Goal: Task Accomplishment & Management: Manage account settings

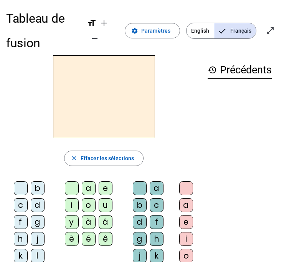
click at [17, 141] on div "close [PERSON_NAME] les sélections b c d f g h j k l m n p q r s t v w x z ç a …" at bounding box center [104, 238] width 196 height 366
click at [13, 125] on div at bounding box center [104, 96] width 196 height 83
click at [36, 130] on div at bounding box center [104, 96] width 196 height 83
click at [198, 128] on div at bounding box center [104, 96] width 196 height 83
click at [87, 187] on div "a" at bounding box center [89, 188] width 14 height 14
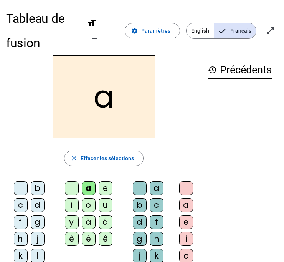
click at [70, 202] on div "i" at bounding box center [72, 205] width 14 height 14
click at [71, 188] on div at bounding box center [72, 188] width 14 height 14
click at [23, 162] on div "close Effacer les sélections" at bounding box center [104, 158] width 196 height 15
click at [30, 163] on div "close Effacer les sélections" at bounding box center [104, 158] width 196 height 15
click at [35, 260] on div "l" at bounding box center [38, 256] width 14 height 14
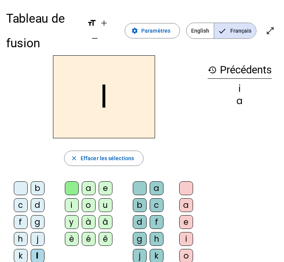
click at [82, 192] on div "a" at bounding box center [89, 188] width 14 height 14
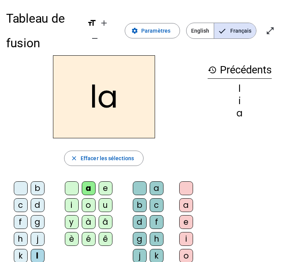
click at [66, 187] on div at bounding box center [72, 188] width 14 height 14
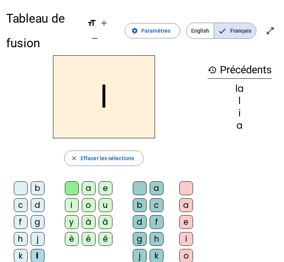
click at [70, 187] on div at bounding box center [72, 188] width 14 height 14
click at [17, 186] on div at bounding box center [21, 188] width 14 height 14
click at [85, 204] on div "o" at bounding box center [89, 205] width 14 height 14
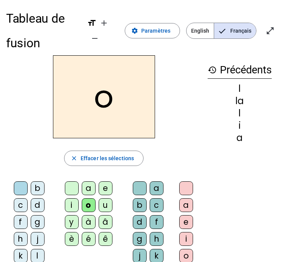
click at [32, 204] on div "d" at bounding box center [38, 205] width 14 height 14
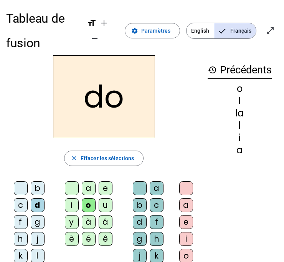
click at [62, 188] on div "a e i o u y à â è é ê" at bounding box center [90, 215] width 64 height 68
click at [57, 187] on div "a e i o u y à â è é ê" at bounding box center [90, 215] width 70 height 74
click at [69, 187] on div at bounding box center [72, 188] width 14 height 14
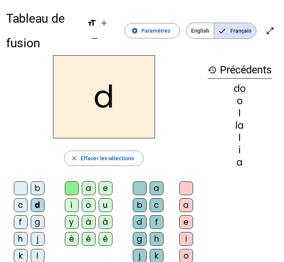
click at [17, 189] on div at bounding box center [21, 188] width 14 height 14
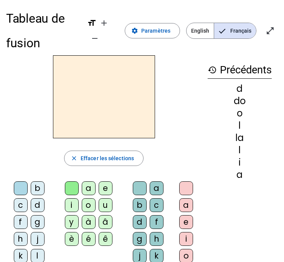
click at [37, 183] on div "b" at bounding box center [38, 188] width 14 height 14
click at [93, 234] on div "é" at bounding box center [89, 239] width 14 height 14
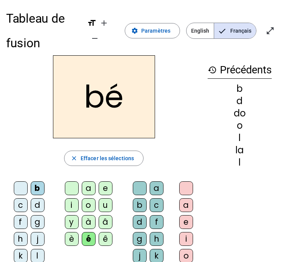
click at [35, 183] on div "b" at bounding box center [38, 188] width 14 height 14
click at [67, 186] on div at bounding box center [72, 188] width 14 height 14
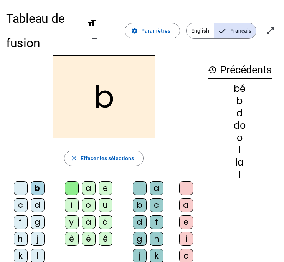
click at [16, 192] on div at bounding box center [21, 188] width 14 height 14
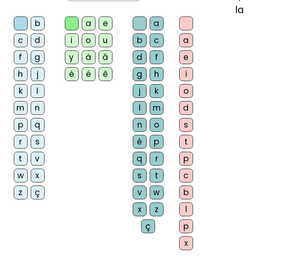
scroll to position [166, 0]
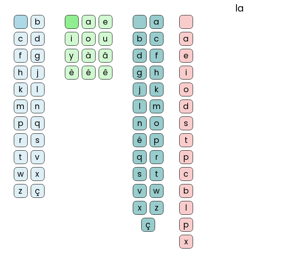
click at [141, 232] on letter-bubble "ç" at bounding box center [149, 226] width 17 height 17
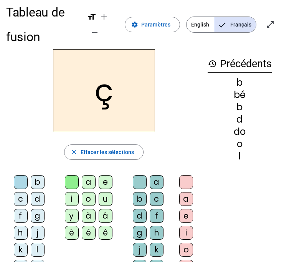
scroll to position [0, 0]
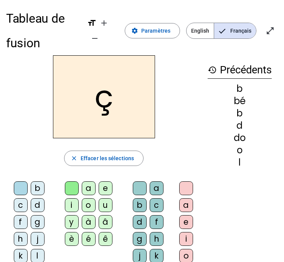
click at [89, 188] on div "a" at bounding box center [89, 188] width 14 height 14
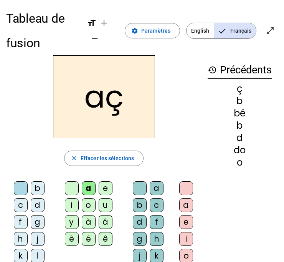
click at [68, 185] on div at bounding box center [72, 188] width 14 height 14
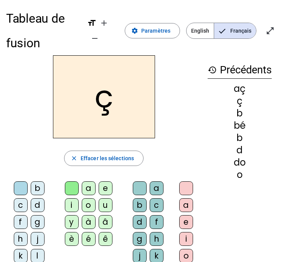
click at [133, 191] on div at bounding box center [140, 188] width 14 height 14
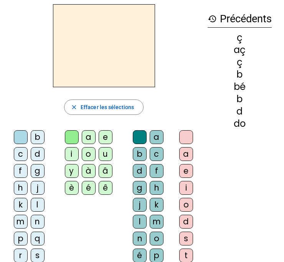
scroll to position [16, 0]
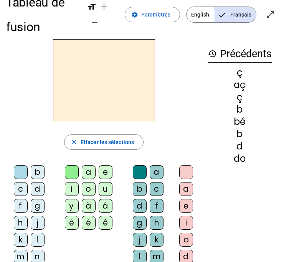
click at [87, 175] on div "a" at bounding box center [89, 172] width 14 height 14
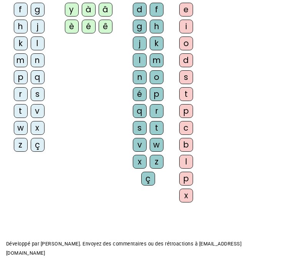
click at [153, 177] on div "ç" at bounding box center [148, 179] width 14 height 14
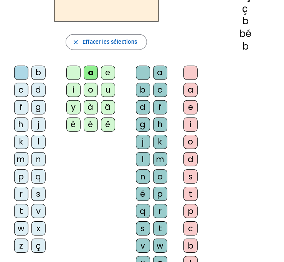
scroll to position [57, 0]
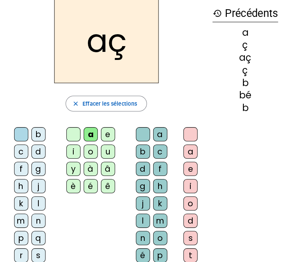
click at [133, 133] on div at bounding box center [140, 131] width 14 height 14
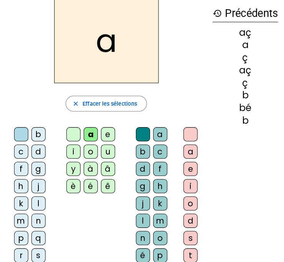
scroll to position [57, 0]
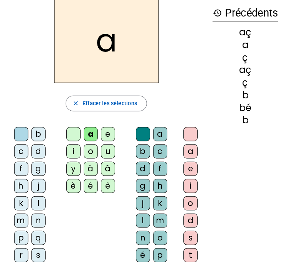
click at [65, 128] on div at bounding box center [72, 131] width 14 height 14
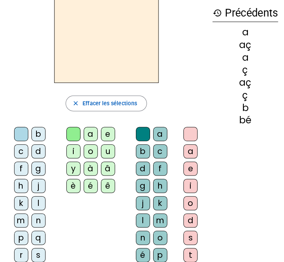
click at [17, 164] on div "f" at bounding box center [21, 165] width 14 height 14
click at [93, 134] on div "a" at bounding box center [89, 131] width 14 height 14
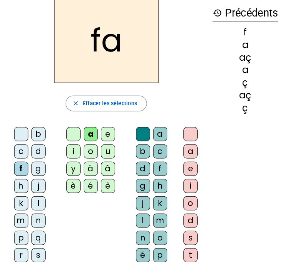
click at [19, 262] on div "t" at bounding box center [21, 266] width 14 height 14
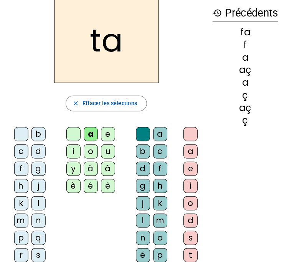
click at [38, 148] on div "d" at bounding box center [38, 148] width 14 height 14
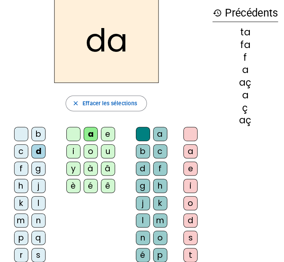
click at [17, 211] on div "m" at bounding box center [21, 216] width 14 height 14
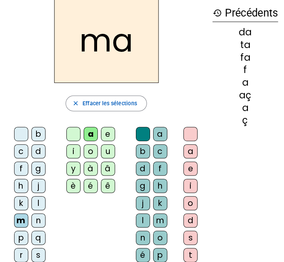
click at [146, 161] on div "d" at bounding box center [140, 165] width 14 height 14
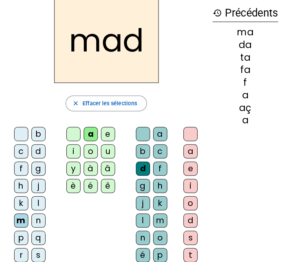
click at [65, 128] on div at bounding box center [72, 131] width 14 height 14
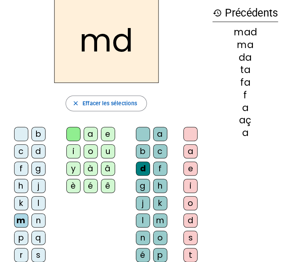
click at [139, 132] on div at bounding box center [140, 131] width 14 height 14
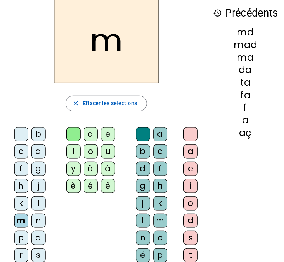
click at [17, 131] on div at bounding box center [21, 131] width 14 height 14
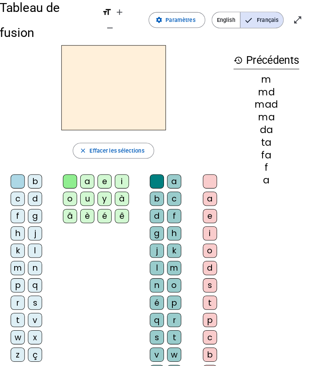
scroll to position [11, 0]
click at [34, 170] on div "b" at bounding box center [41, 177] width 14 height 14
click at [102, 204] on div "é" at bounding box center [109, 211] width 14 height 14
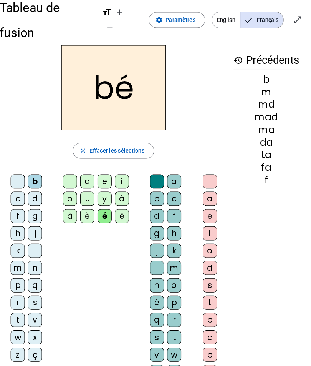
click at [153, 187] on div "b" at bounding box center [160, 194] width 14 height 14
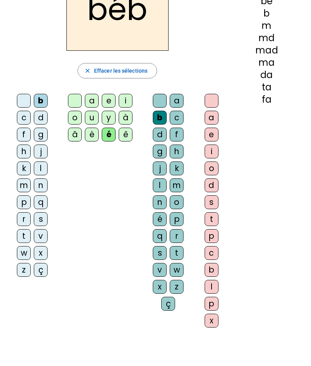
scroll to position [87, 0]
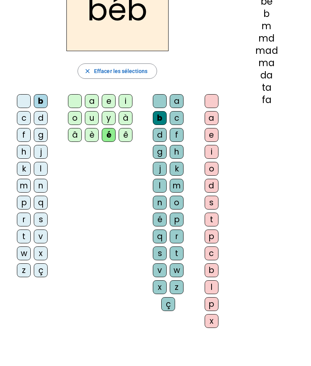
click at [91, 128] on div "è" at bounding box center [92, 135] width 14 height 14
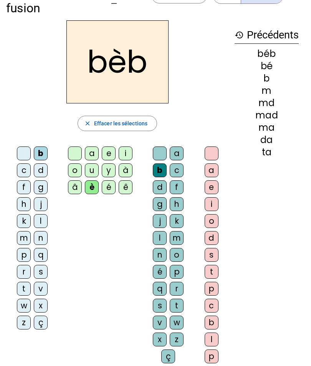
scroll to position [0, 0]
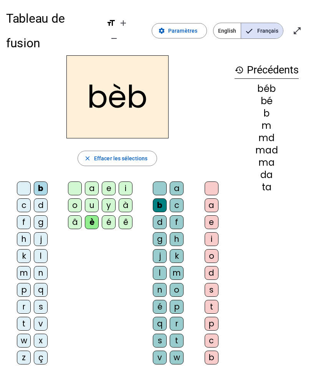
click at [107, 215] on div "é" at bounding box center [109, 222] width 14 height 14
click at [13, 178] on div "b c d f g h j k l m n p q r s t v w x z ç" at bounding box center [34, 274] width 56 height 192
click at [21, 181] on div at bounding box center [24, 188] width 14 height 14
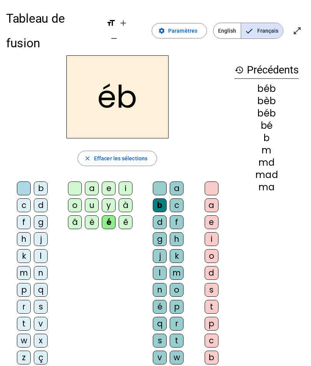
click at [70, 181] on div at bounding box center [75, 188] width 14 height 14
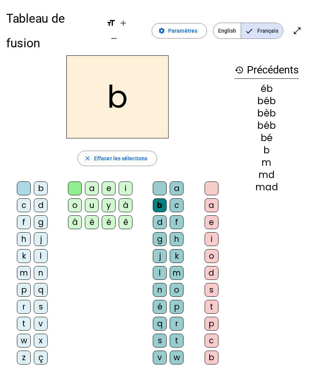
click at [163, 181] on div at bounding box center [160, 188] width 14 height 14
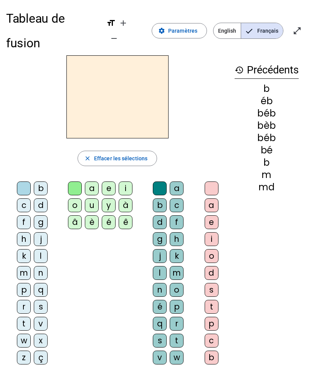
click at [90, 181] on div "a" at bounding box center [92, 188] width 14 height 14
click at [22, 262] on div "m" at bounding box center [24, 273] width 14 height 14
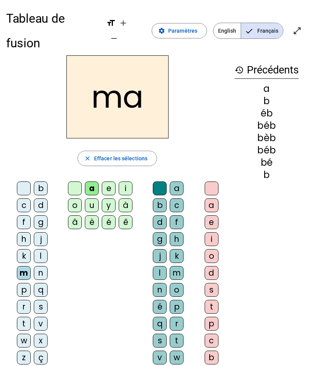
click at [263, 170] on div "b" at bounding box center [267, 174] width 64 height 9
click at [260, 170] on div "b" at bounding box center [267, 174] width 64 height 9
click at [265, 170] on div "b" at bounding box center [267, 174] width 64 height 9
click at [72, 181] on div at bounding box center [75, 188] width 14 height 14
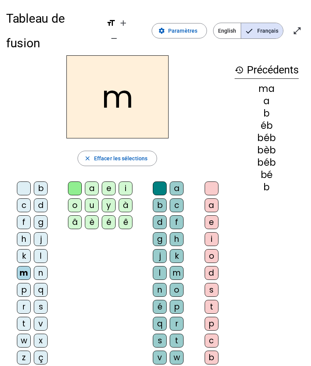
click at [19, 181] on div at bounding box center [24, 188] width 14 height 14
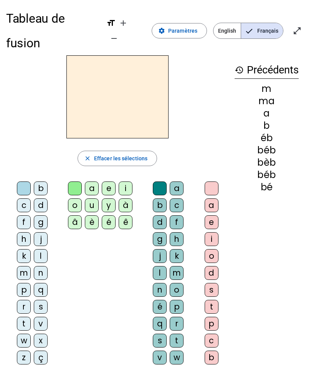
click at [20, 215] on div "f" at bounding box center [24, 222] width 14 height 14
click at [92, 181] on div "a" at bounding box center [92, 188] width 14 height 14
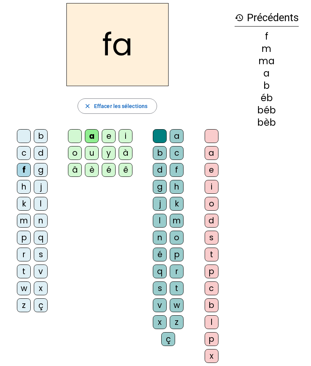
scroll to position [53, 0]
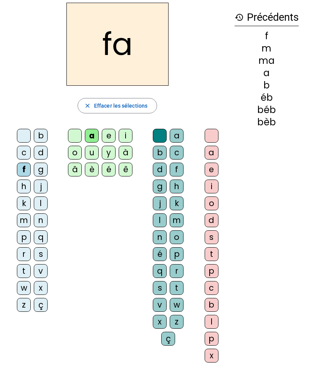
click at [179, 262] on div "t" at bounding box center [177, 288] width 14 height 14
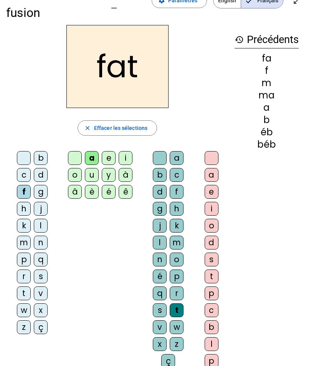
scroll to position [30, 0]
click at [71, 151] on div at bounding box center [75, 158] width 14 height 14
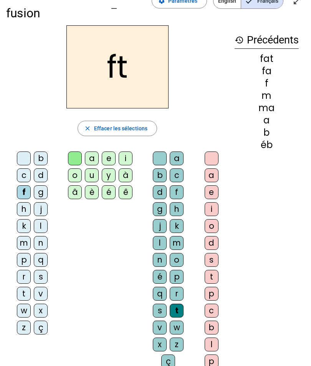
click at [22, 151] on div at bounding box center [24, 158] width 14 height 14
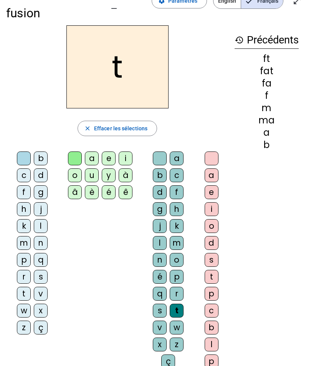
click at [156, 151] on div at bounding box center [160, 158] width 14 height 14
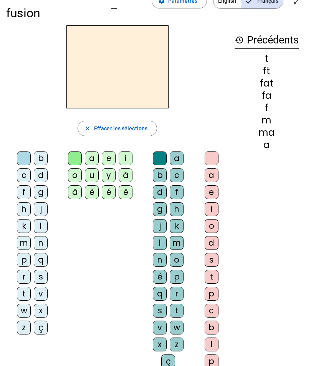
click at [27, 262] on div "z" at bounding box center [24, 327] width 14 height 14
click at [76, 168] on div "o" at bounding box center [75, 175] width 14 height 14
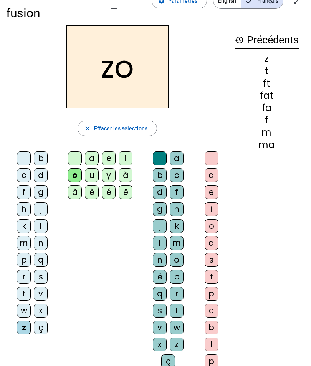
click at [207, 219] on div "o" at bounding box center [212, 226] width 14 height 14
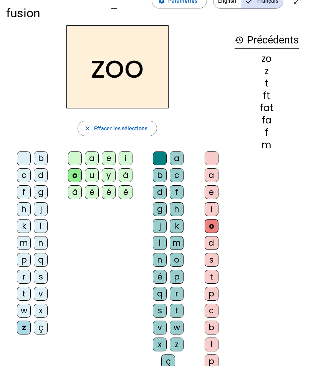
click at [172, 262] on div "t" at bounding box center [177, 311] width 14 height 14
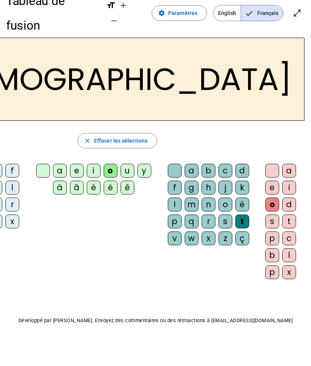
click at [127, 181] on div "ê" at bounding box center [128, 188] width 14 height 14
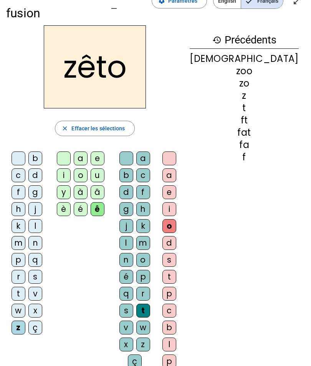
click at [74, 168] on div "o" at bounding box center [81, 175] width 14 height 14
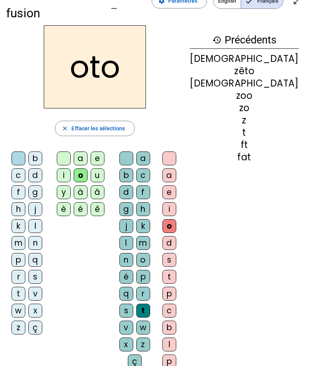
click at [25, 151] on div at bounding box center [19, 158] width 14 height 14
click at [71, 151] on div at bounding box center [64, 158] width 14 height 14
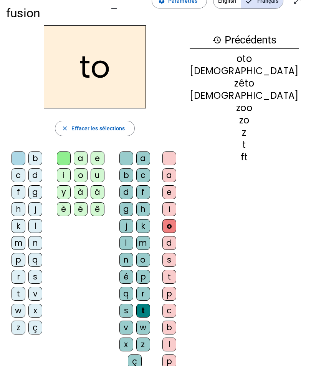
click at [133, 151] on div at bounding box center [126, 158] width 14 height 14
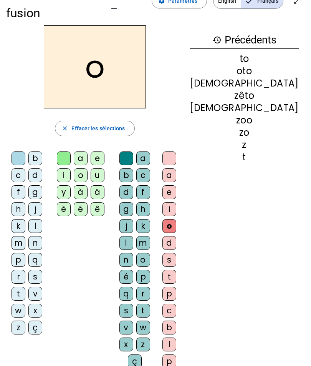
click at [176, 151] on div at bounding box center [170, 158] width 14 height 14
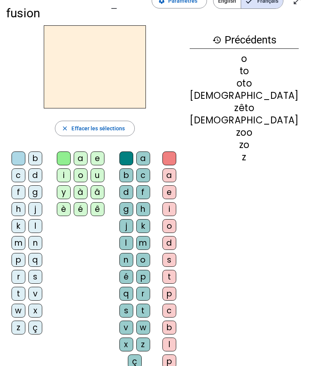
click at [25, 185] on div "f" at bounding box center [19, 192] width 14 height 14
click at [91, 185] on div "â" at bounding box center [98, 192] width 14 height 14
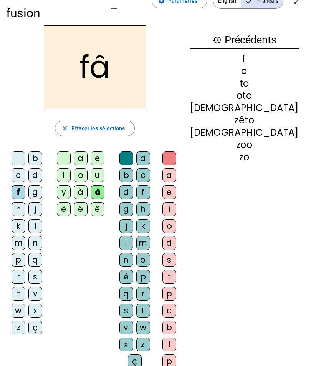
click at [23, 151] on div at bounding box center [19, 158] width 14 height 14
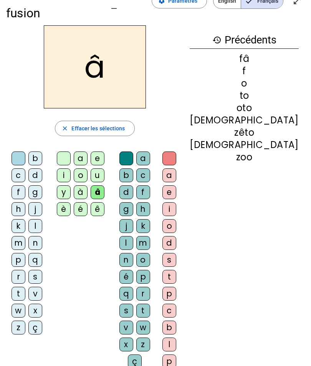
click at [71, 151] on div at bounding box center [64, 158] width 14 height 14
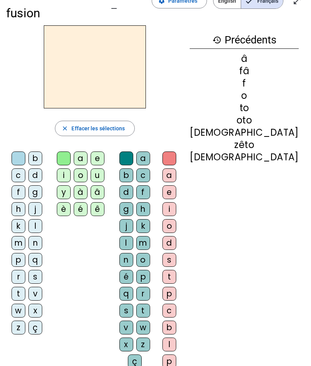
click at [18, 185] on div "f" at bounding box center [19, 192] width 14 height 14
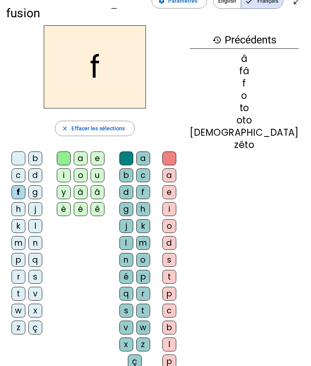
click at [88, 151] on div "a" at bounding box center [81, 158] width 14 height 14
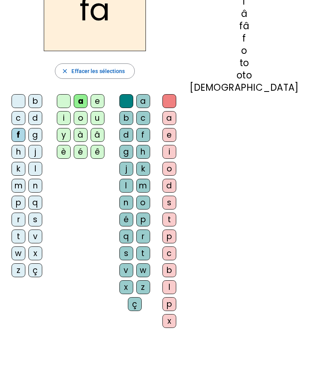
click at [176, 212] on div "t" at bounding box center [170, 219] width 14 height 14
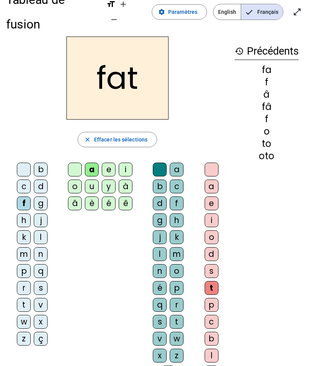
scroll to position [17, 0]
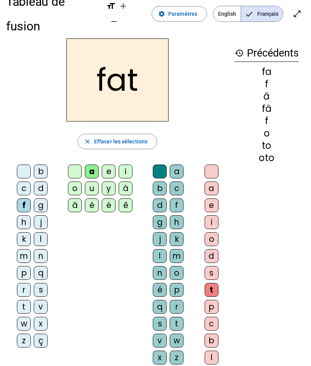
click at [206, 164] on div at bounding box center [212, 171] width 14 height 14
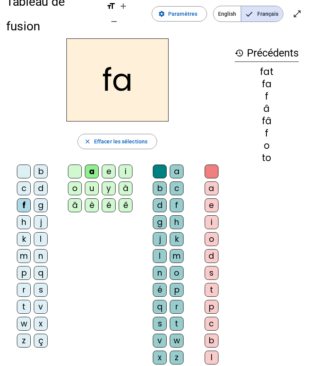
click at [153, 164] on div at bounding box center [160, 171] width 14 height 14
click at [70, 164] on div at bounding box center [75, 171] width 14 height 14
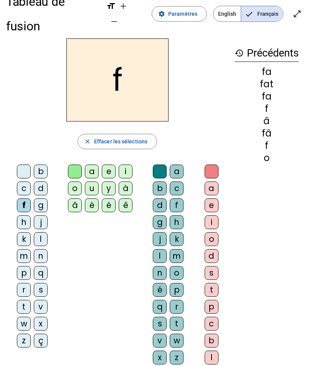
click at [21, 164] on div at bounding box center [24, 171] width 14 height 14
click at [21, 262] on div "z" at bounding box center [24, 340] width 14 height 14
click at [75, 181] on div "o" at bounding box center [75, 188] width 14 height 14
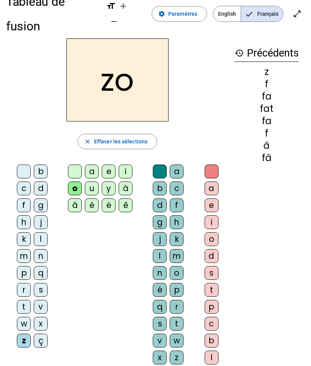
click at [209, 232] on div "o" at bounding box center [212, 239] width 14 height 14
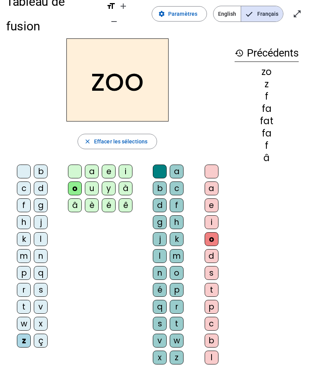
click at [212, 164] on div at bounding box center [212, 171] width 14 height 14
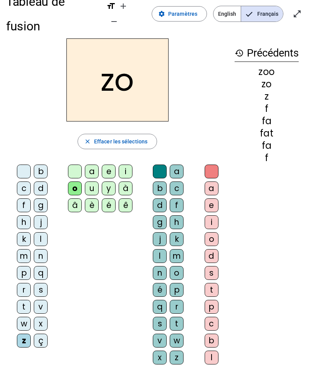
click at [124, 198] on div "ê" at bounding box center [126, 205] width 14 height 14
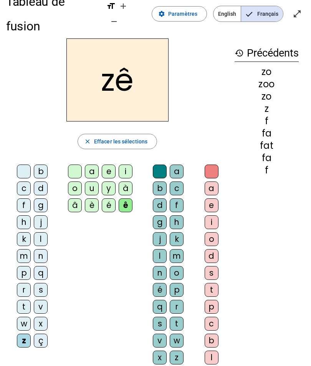
click at [70, 181] on div "o" at bounding box center [75, 188] width 14 height 14
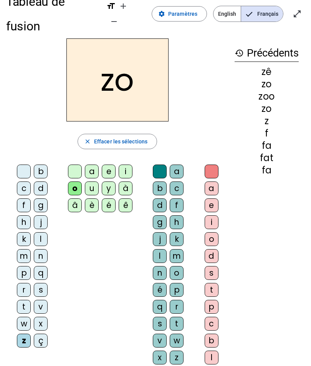
click at [68, 164] on div at bounding box center [75, 171] width 14 height 14
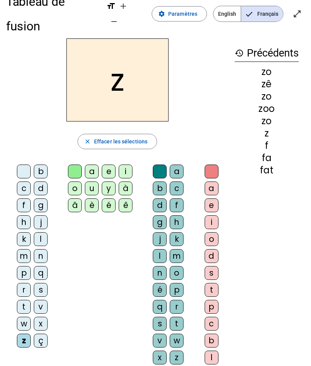
click at [182, 262] on div "o" at bounding box center [177, 273] width 14 height 14
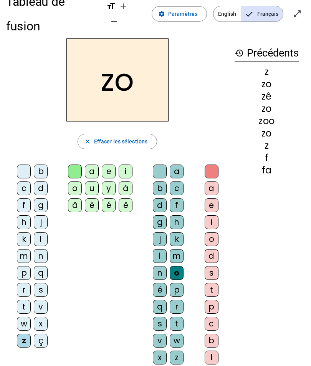
click at [88, 198] on div "è" at bounding box center [92, 205] width 14 height 14
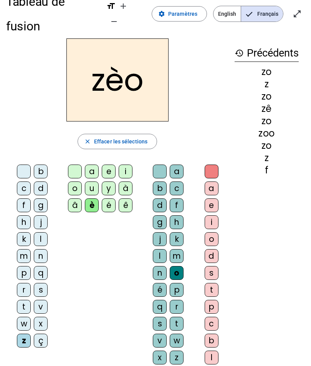
click at [105, 198] on div "é" at bounding box center [109, 205] width 14 height 14
click at [69, 164] on div at bounding box center [75, 171] width 14 height 14
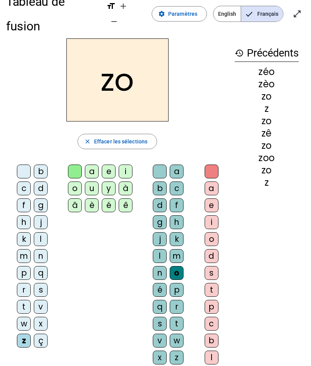
click at [162, 164] on div at bounding box center [160, 171] width 14 height 14
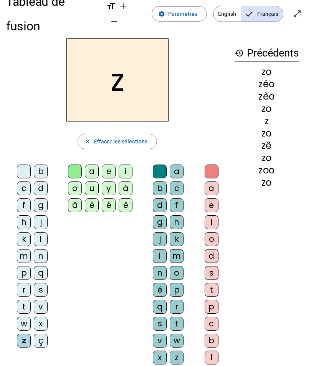
click at [172, 262] on div "o" at bounding box center [177, 273] width 14 height 14
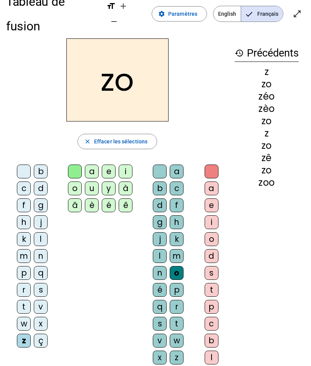
click at [108, 198] on div "é" at bounding box center [109, 205] width 14 height 14
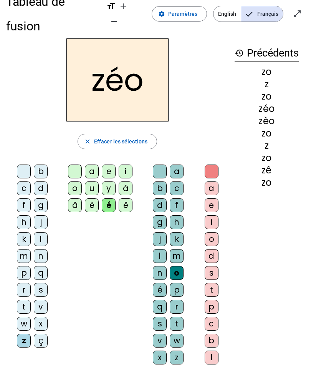
click at [212, 164] on div at bounding box center [212, 171] width 14 height 14
click at [214, 164] on div at bounding box center [212, 171] width 14 height 14
click at [209, 164] on div at bounding box center [212, 171] width 14 height 14
click at [211, 164] on div at bounding box center [212, 171] width 14 height 14
click at [160, 164] on div at bounding box center [160, 171] width 14 height 14
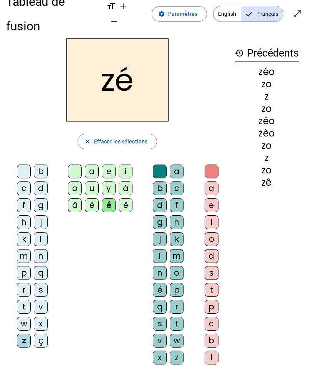
click at [74, 164] on div at bounding box center [75, 171] width 14 height 14
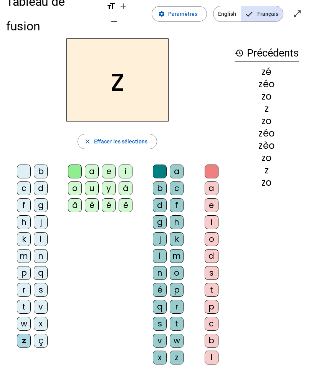
click at [215, 232] on div "o" at bounding box center [212, 239] width 14 height 14
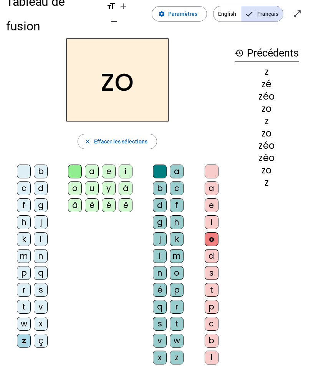
click at [212, 232] on div "o" at bounding box center [212, 239] width 14 height 14
click at [78, 181] on div "o" at bounding box center [75, 188] width 14 height 14
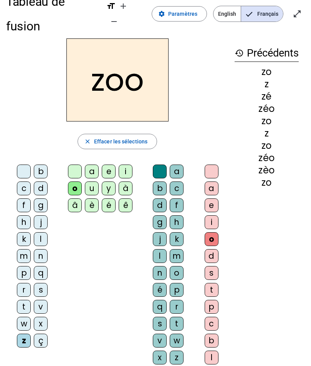
click at [171, 262] on div "o" at bounding box center [177, 273] width 14 height 14
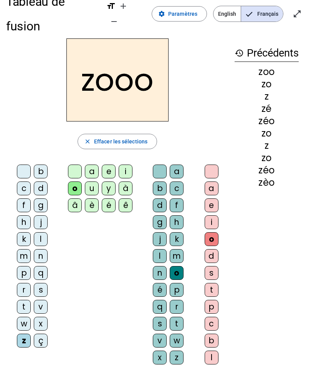
click at [76, 164] on div at bounding box center [75, 171] width 14 height 14
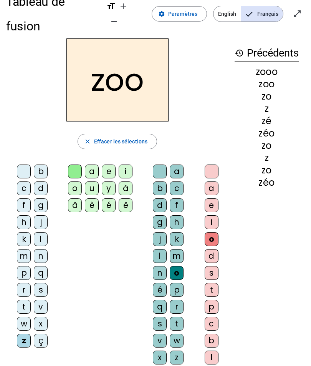
click at [211, 164] on div at bounding box center [212, 171] width 14 height 14
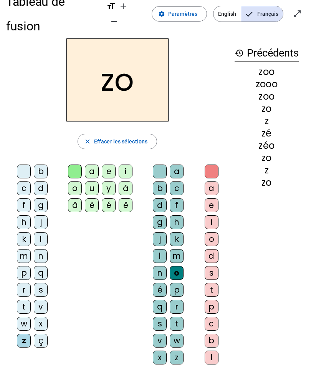
click at [109, 198] on div "é" at bounding box center [109, 205] width 14 height 14
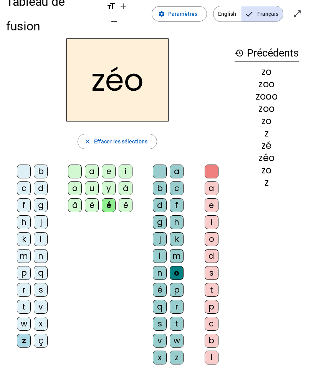
click at [71, 164] on div at bounding box center [75, 171] width 14 height 14
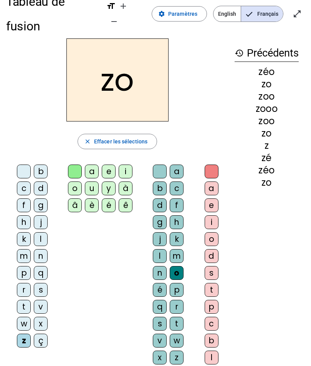
click at [158, 164] on div at bounding box center [160, 171] width 14 height 14
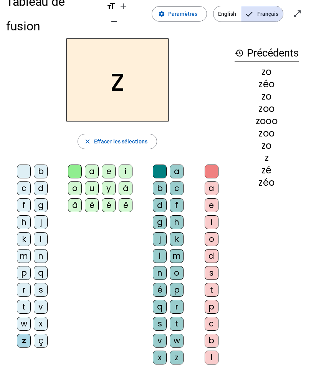
click at [174, 262] on div "o" at bounding box center [177, 273] width 14 height 14
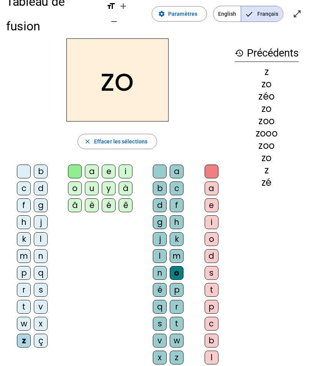
click at [105, 198] on div "é" at bounding box center [109, 205] width 14 height 14
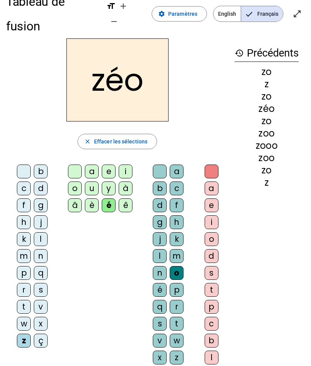
click at [19, 164] on div at bounding box center [24, 171] width 14 height 14
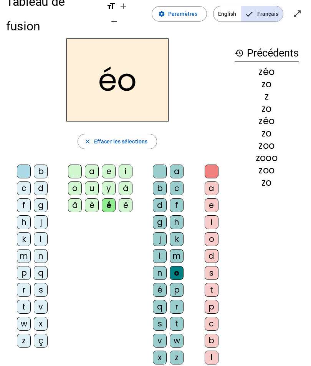
click at [40, 249] on div "n" at bounding box center [41, 256] width 14 height 14
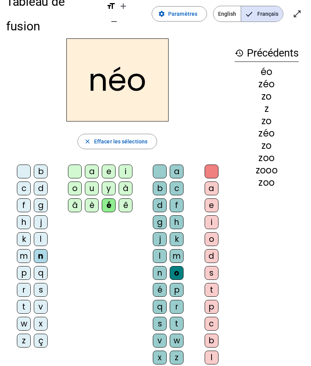
click at [217, 164] on div at bounding box center [212, 171] width 14 height 14
click at [153, 164] on div at bounding box center [160, 171] width 14 height 14
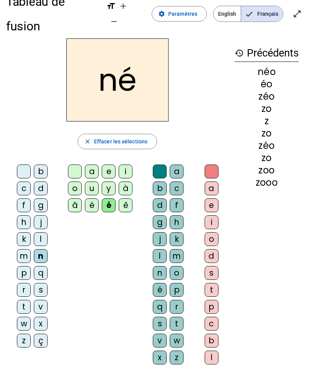
click at [80, 164] on div at bounding box center [75, 171] width 14 height 14
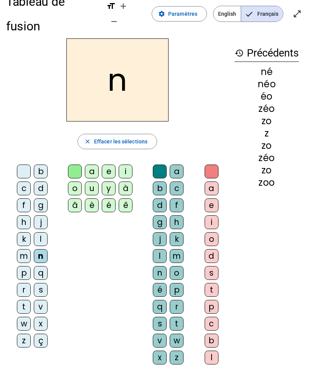
click at [170, 262] on div "o" at bounding box center [177, 273] width 14 height 14
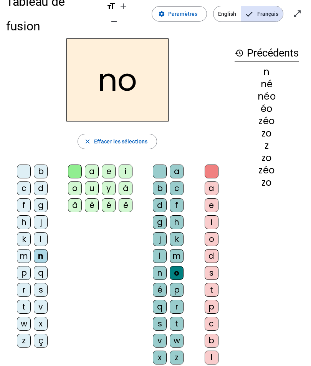
click at [108, 198] on div "é" at bounding box center [109, 205] width 14 height 14
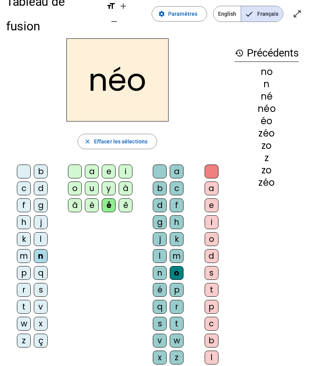
click at [261, 213] on div "history Précédents no n né néo éo zéo zo z zo zéo" at bounding box center [267, 214] width 76 height 353
click at [160, 164] on div at bounding box center [160, 171] width 14 height 14
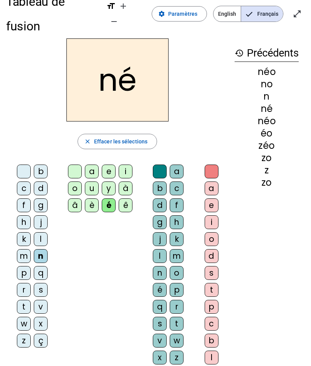
click at [72, 164] on div at bounding box center [75, 171] width 14 height 14
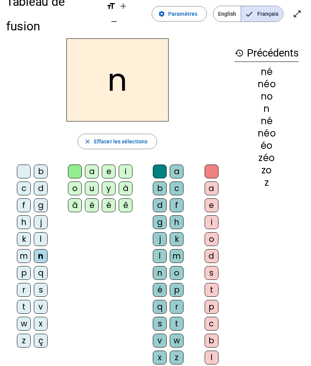
click at [19, 164] on div at bounding box center [24, 171] width 14 height 14
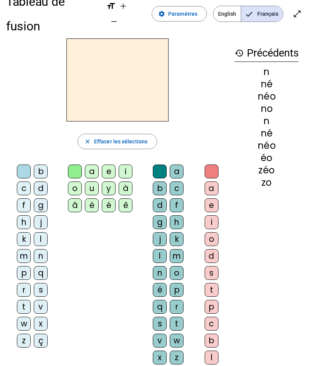
click at [43, 249] on div "n" at bounding box center [41, 256] width 14 height 14
click at [74, 181] on div "o" at bounding box center [75, 188] width 14 height 14
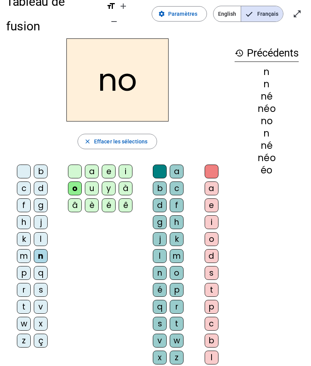
click at [162, 262] on div "é" at bounding box center [160, 290] width 14 height 14
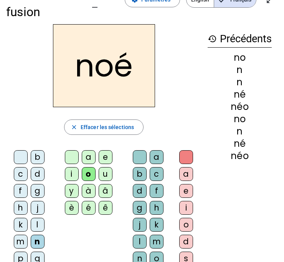
scroll to position [31, 0]
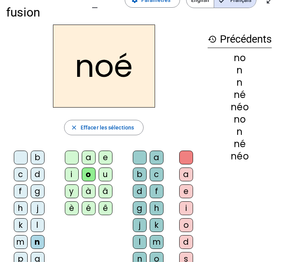
click at [22, 151] on div at bounding box center [21, 158] width 14 height 14
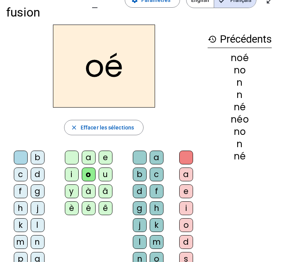
click at [40, 162] on div "b" at bounding box center [38, 158] width 14 height 14
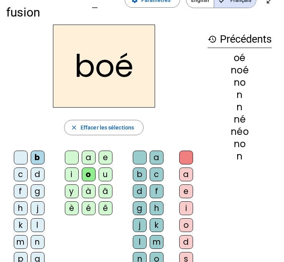
click at [17, 177] on div "c" at bounding box center [21, 175] width 14 height 14
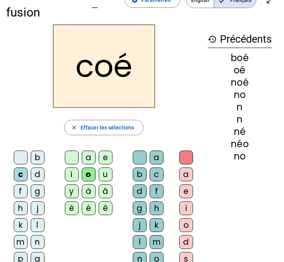
click at [36, 205] on div "j" at bounding box center [38, 208] width 14 height 14
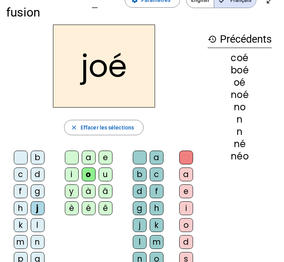
click at [38, 237] on div "n" at bounding box center [38, 242] width 14 height 14
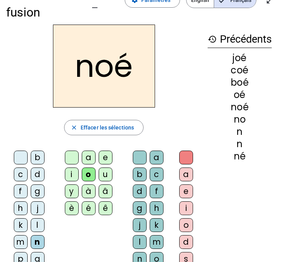
click at [33, 204] on div "j" at bounding box center [38, 208] width 14 height 14
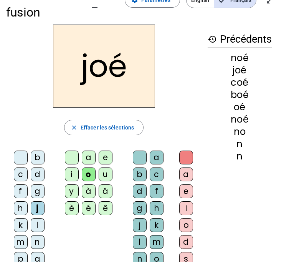
click at [72, 190] on div "y" at bounding box center [72, 191] width 14 height 14
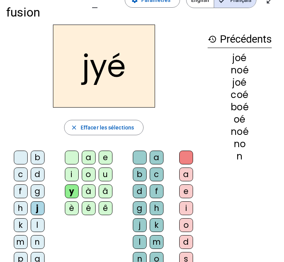
click at [85, 172] on div "o" at bounding box center [89, 175] width 14 height 14
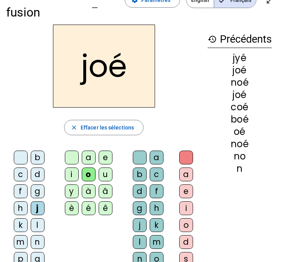
click at [153, 192] on div "f" at bounding box center [157, 191] width 14 height 14
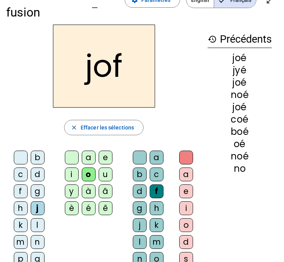
click at [189, 203] on div "i" at bounding box center [186, 208] width 14 height 14
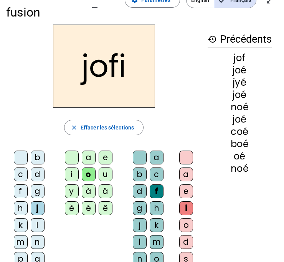
click at [186, 156] on div at bounding box center [186, 158] width 14 height 14
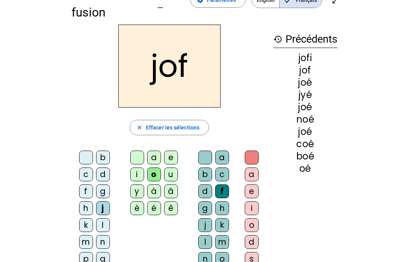
scroll to position [30, 0]
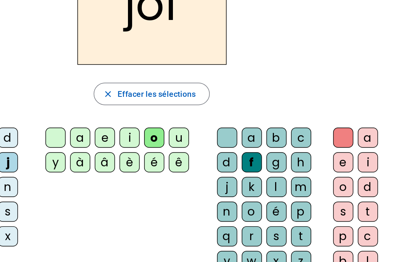
click at [248, 146] on div "g" at bounding box center [255, 153] width 14 height 14
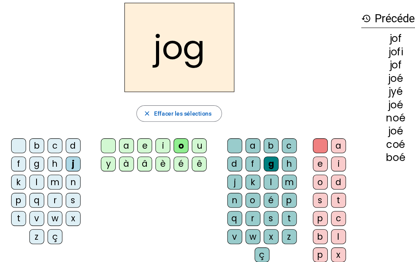
scroll to position [27, 0]
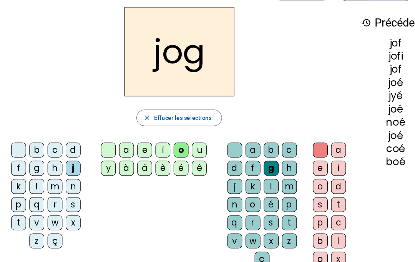
click at [17, 136] on div at bounding box center [20, 140] width 14 height 14
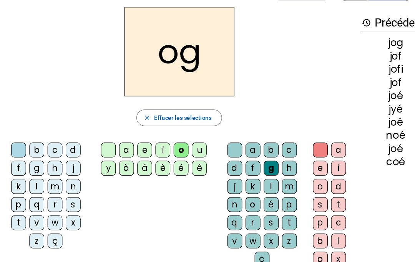
click at [30, 144] on div "b" at bounding box center [37, 140] width 14 height 14
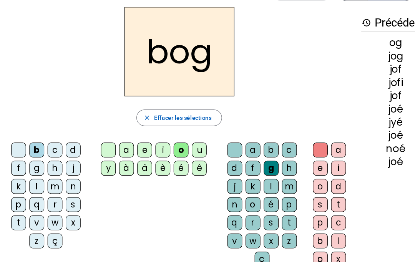
click at [14, 135] on div at bounding box center [20, 140] width 14 height 14
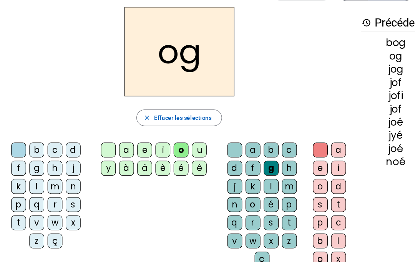
click at [19, 140] on div at bounding box center [20, 140] width 14 height 14
click at [97, 137] on div at bounding box center [103, 140] width 14 height 14
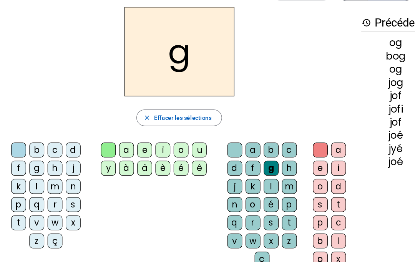
click at [214, 138] on div at bounding box center [221, 140] width 14 height 14
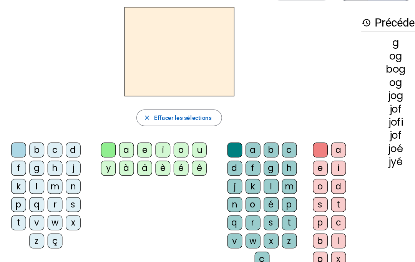
click at [64, 175] on div "n" at bounding box center [71, 173] width 14 height 14
click at [158, 139] on div "i" at bounding box center [154, 140] width 14 height 14
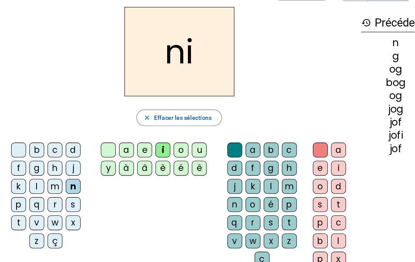
click at [97, 137] on div at bounding box center [103, 140] width 14 height 14
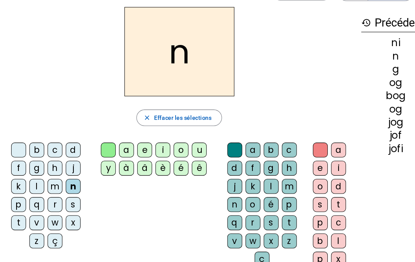
click at [166, 138] on div "o" at bounding box center [171, 140] width 14 height 14
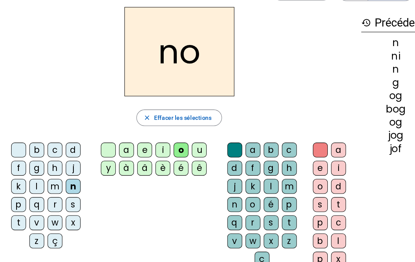
click at [255, 187] on div "é" at bounding box center [255, 190] width 14 height 14
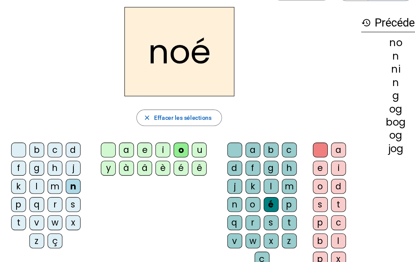
click at [219, 136] on div at bounding box center [221, 140] width 14 height 14
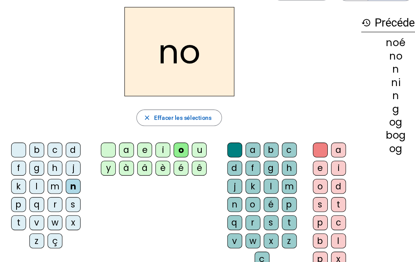
click at [234, 139] on div "a" at bounding box center [238, 140] width 14 height 14
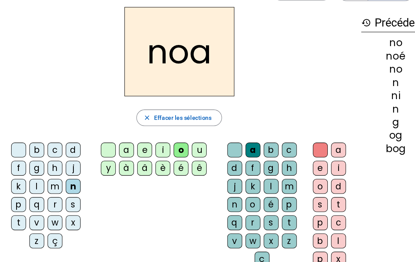
click at [251, 191] on div "é" at bounding box center [255, 190] width 14 height 14
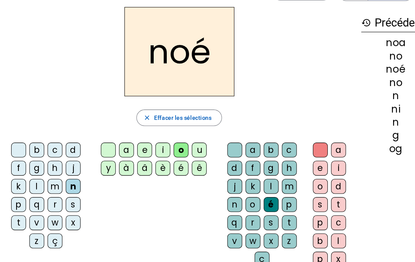
click at [234, 135] on div "a" at bounding box center [238, 140] width 14 height 14
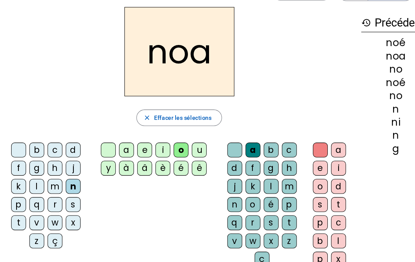
click at [30, 143] on div "b" at bounding box center [37, 140] width 14 height 14
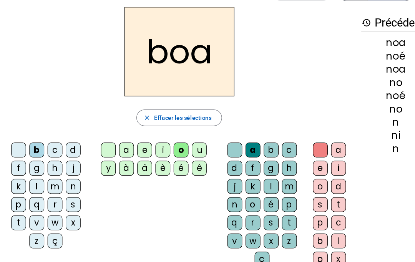
click at [71, 173] on div "n" at bounding box center [71, 173] width 14 height 14
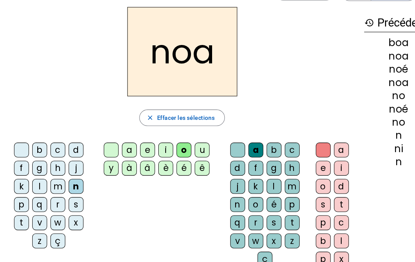
click at [41, 140] on div "b" at bounding box center [37, 140] width 14 height 14
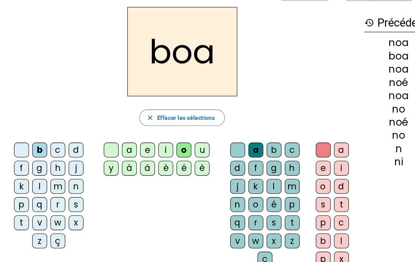
click at [71, 171] on div "n" at bounding box center [71, 173] width 14 height 14
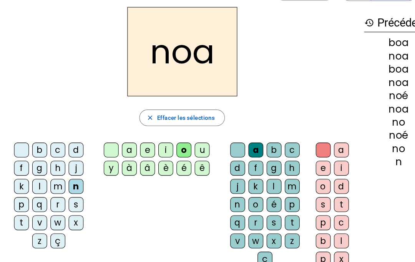
click at [189, 133] on div "u" at bounding box center [188, 140] width 14 height 14
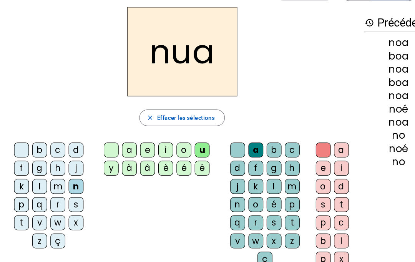
click at [175, 138] on div "o" at bounding box center [171, 140] width 14 height 14
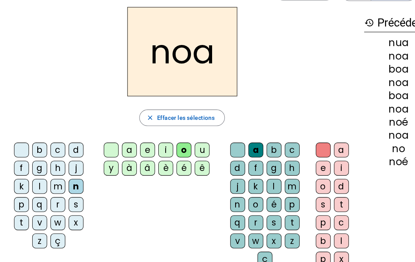
click at [219, 139] on div at bounding box center [221, 140] width 14 height 14
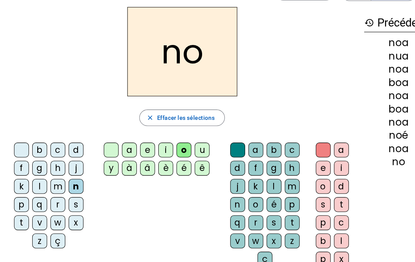
click at [102, 140] on div at bounding box center [103, 140] width 14 height 14
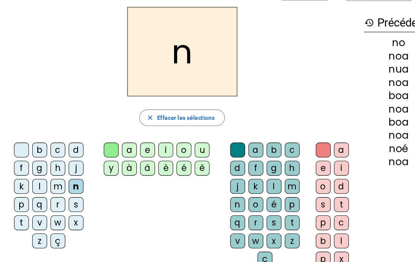
click at [168, 154] on div "é" at bounding box center [171, 156] width 14 height 14
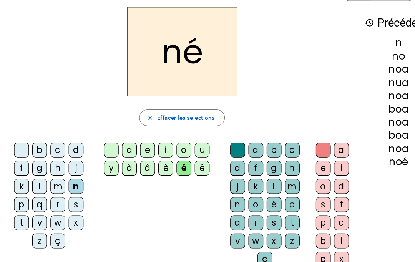
click at [284, 100] on div "boa" at bounding box center [370, 101] width 64 height 9
click at [284, 99] on div "boa" at bounding box center [370, 101] width 64 height 9
click at [284, 101] on div "boa" at bounding box center [370, 101] width 64 height 9
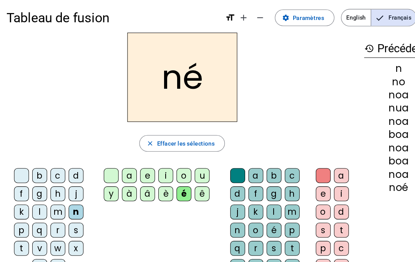
scroll to position [0, 0]
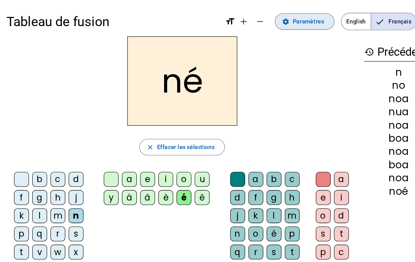
click at [284, 14] on span at bounding box center [283, 20] width 55 height 18
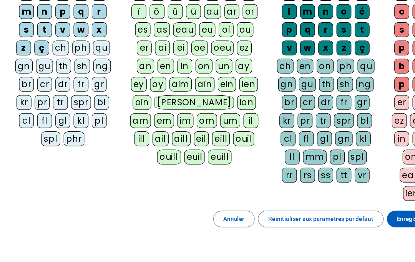
scroll to position [121, 0]
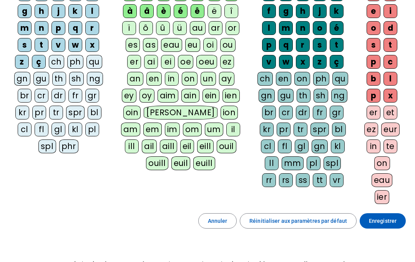
click at [284, 220] on span "Enregistrer" at bounding box center [383, 220] width 28 height 9
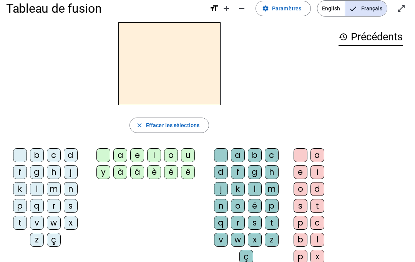
scroll to position [12, 0]
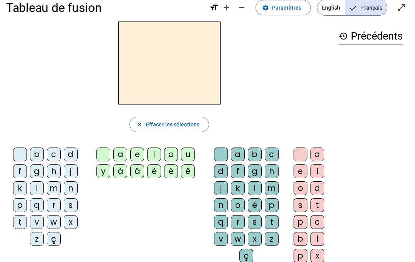
click at [284, 7] on span "Paramètres" at bounding box center [286, 7] width 29 height 9
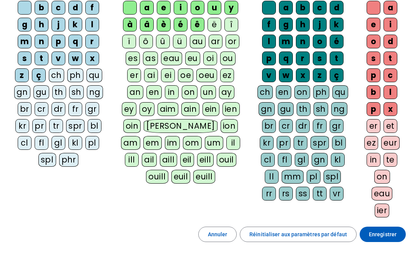
scroll to position [93, 0]
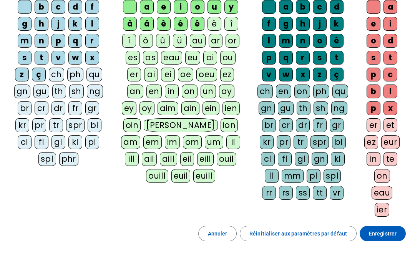
click at [284, 229] on span "Enregistrer" at bounding box center [383, 233] width 28 height 9
